Goal: Task Accomplishment & Management: Manage account settings

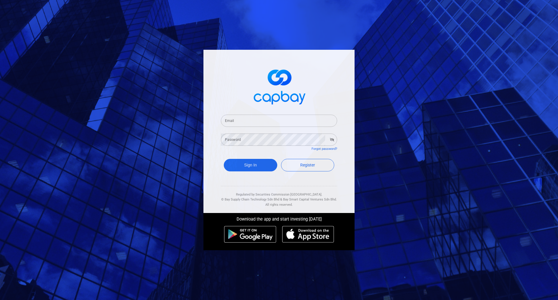
click at [273, 119] on input "Email" at bounding box center [279, 120] width 116 height 12
paste input "[EMAIL_ADDRESS][DOMAIN_NAME]"
type input "[EMAIL_ADDRESS][DOMAIN_NAME]"
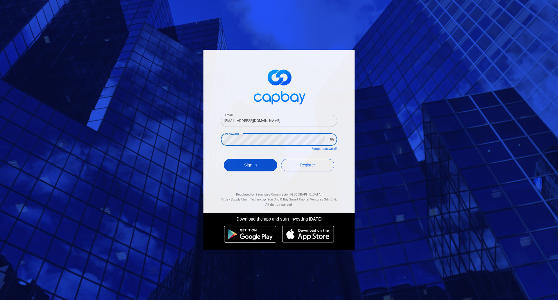
click at [257, 168] on button "Sign In" at bounding box center [250, 165] width 53 height 12
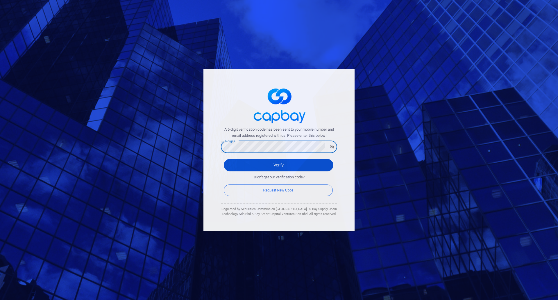
click at [276, 164] on button "Verify" at bounding box center [279, 165] width 110 height 12
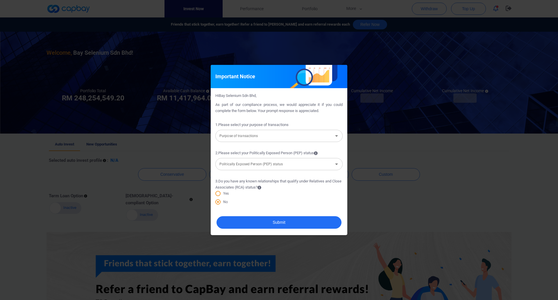
click at [395, 211] on div "Important Notice Hi Bay Selenium Sdn Bhd , As part of our compliance process, w…" at bounding box center [279, 150] width 558 height 300
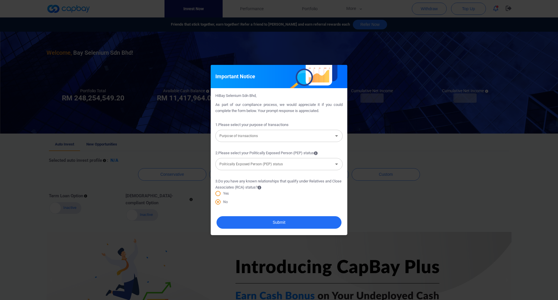
click at [329, 74] on div "Important Notice" at bounding box center [279, 76] width 137 height 23
click at [381, 164] on div "Important Notice Hi Bay Selenium Sdn Bhd , As part of our compliance process, w…" at bounding box center [279, 150] width 558 height 300
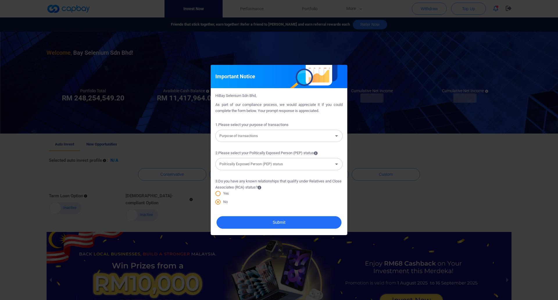
click at [387, 184] on div "Important Notice Hi Bay Selenium Sdn Bhd , As part of our compliance process, w…" at bounding box center [279, 150] width 558 height 300
click at [276, 169] on input "Politically Exposed Person (PEP) status" at bounding box center [274, 164] width 114 height 11
click at [392, 156] on div "Important Notice Hi Bay Selenium Sdn Bhd , As part of our compliance process, w…" at bounding box center [279, 150] width 558 height 300
click at [317, 137] on input "Purpose of transactions" at bounding box center [274, 135] width 114 height 11
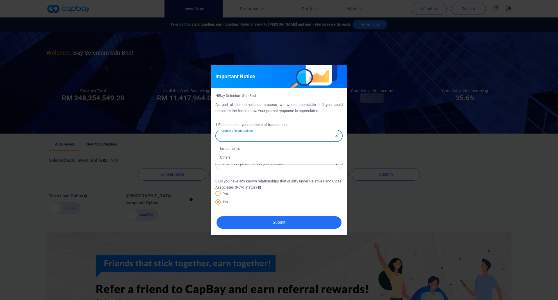
click at [454, 172] on div "Important Notice Hi Bay Selenium Sdn Bhd , As part of our compliance process, w…" at bounding box center [279, 150] width 558 height 300
click at [448, 172] on div "Important Notice Hi Bay Selenium Sdn Bhd , As part of our compliance process, w…" at bounding box center [279, 150] width 558 height 300
click at [325, 64] on div "Important Notice Hi Bay Selenium Sdn Bhd , As part of our compliance process, w…" at bounding box center [279, 150] width 558 height 300
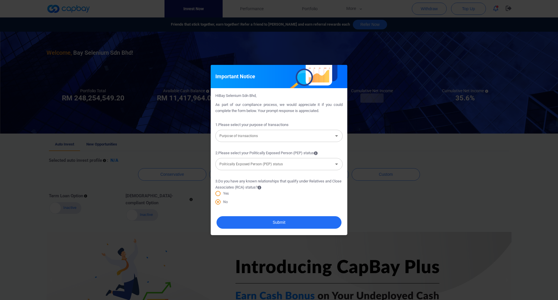
click at [267, 137] on input "Purpose of transactions" at bounding box center [274, 135] width 114 height 11
click at [269, 149] on li "Investments" at bounding box center [278, 148] width 127 height 9
type input "Investments"
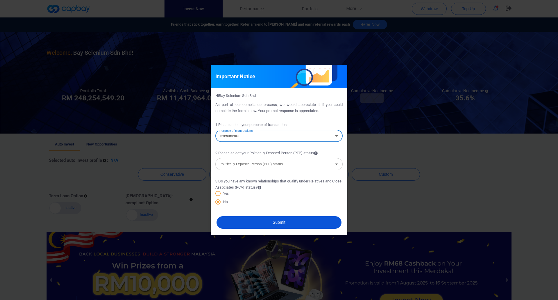
click at [283, 222] on button "Submit" at bounding box center [278, 222] width 125 height 12
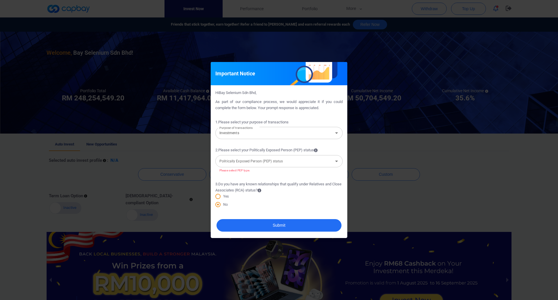
click at [279, 162] on div "Politically Exposed Person (PEP) status Politically Exposed Person (PEP) status" at bounding box center [278, 160] width 127 height 13
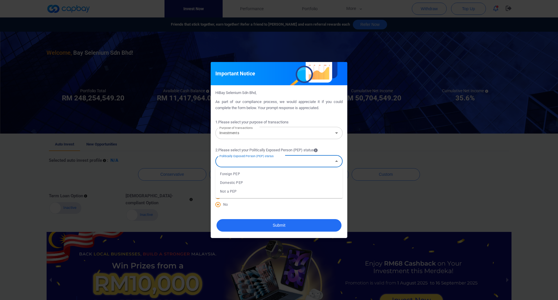
click at [282, 191] on li "Not a PEP" at bounding box center [278, 191] width 127 height 9
type input "Not a PEP"
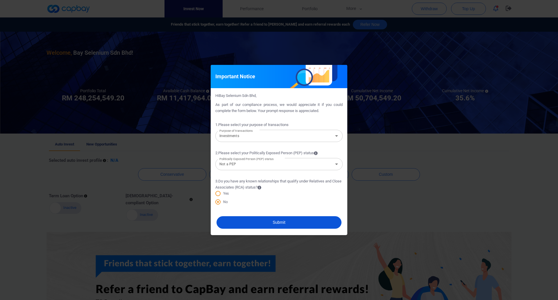
click at [289, 221] on button "Submit" at bounding box center [278, 222] width 125 height 12
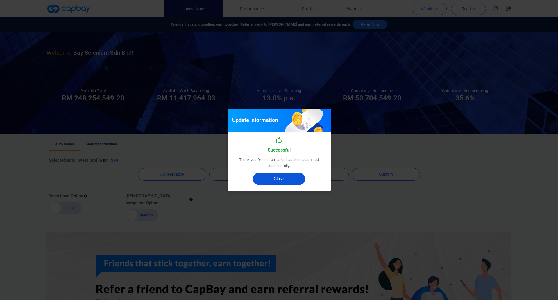
click at [288, 182] on button "Close" at bounding box center [279, 178] width 52 height 12
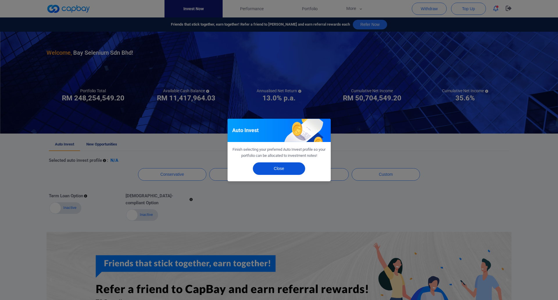
click at [280, 170] on button "Close" at bounding box center [279, 168] width 52 height 12
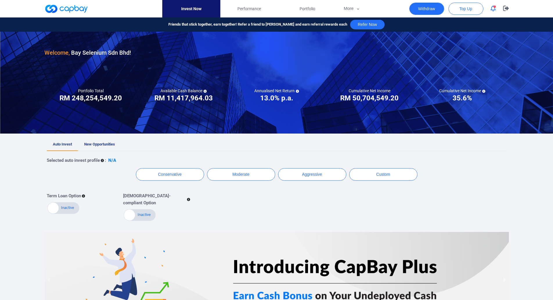
click at [433, 8] on button "Withdraw" at bounding box center [427, 9] width 35 height 12
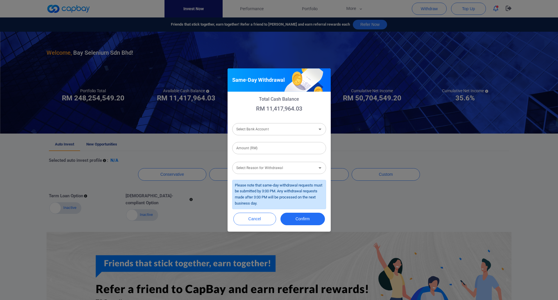
click at [302, 126] on input "Select Bank Account" at bounding box center [274, 128] width 81 height 11
click at [292, 142] on li "Ambank (M) Berhad [Acc No: 8881039356362 - Acc Name:Bay Selenium Sdn Bhd]" at bounding box center [279, 144] width 94 height 14
type input "Ambank (M) Berhad [Acc No: 8881039356362 - Acc Name:Bay Selenium Sdn Bhd]"
click at [285, 147] on input "Amount (RM)" at bounding box center [279, 148] width 94 height 12
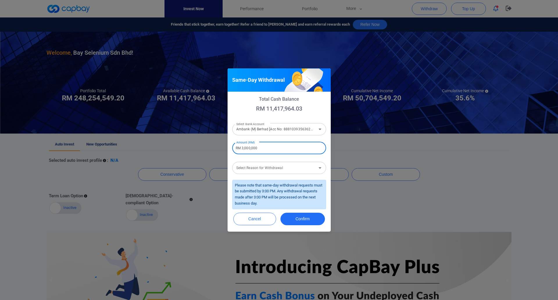
drag, startPoint x: 241, startPoint y: 150, endPoint x: 245, endPoint y: 150, distance: 4.1
click at [245, 150] on input "RM 3,000,000" at bounding box center [279, 148] width 94 height 12
type input "RM 6,000,000"
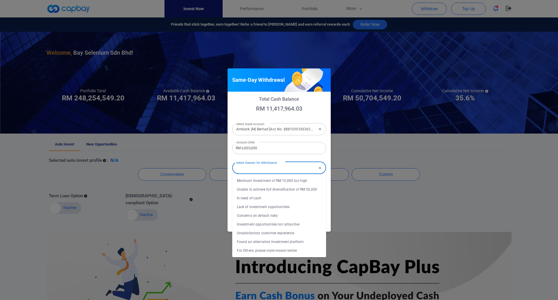
click at [284, 170] on div "Select Reason for Withdrawal Select Reason for Withdrawal" at bounding box center [279, 167] width 94 height 13
click at [284, 196] on li "In need of cash" at bounding box center [279, 198] width 94 height 9
type input "In need of cash"
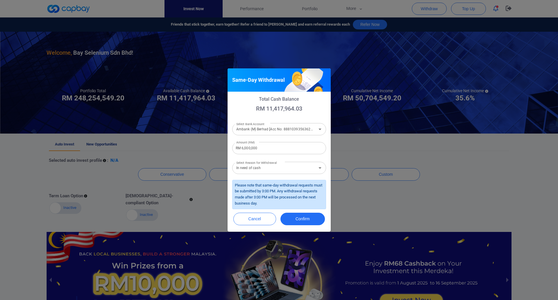
click at [325, 176] on form "Select Bank Account Ambank (M) Berhad [Acc No: [FINANCIAL_ID] - Acc Name:Bay Se…" at bounding box center [279, 165] width 94 height 88
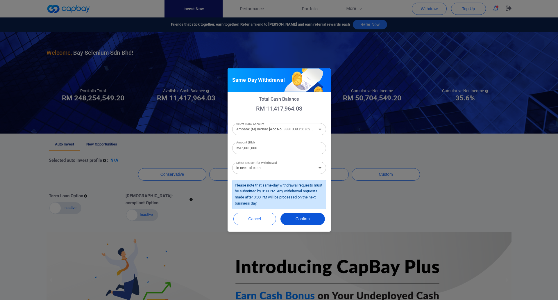
click at [302, 217] on button "Confirm" at bounding box center [302, 218] width 44 height 12
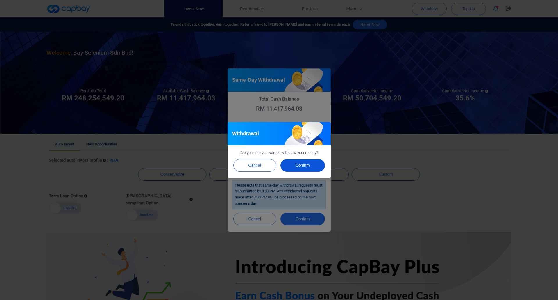
click at [302, 165] on button "Confirm" at bounding box center [302, 165] width 44 height 12
